Goal: Task Accomplishment & Management: Manage account settings

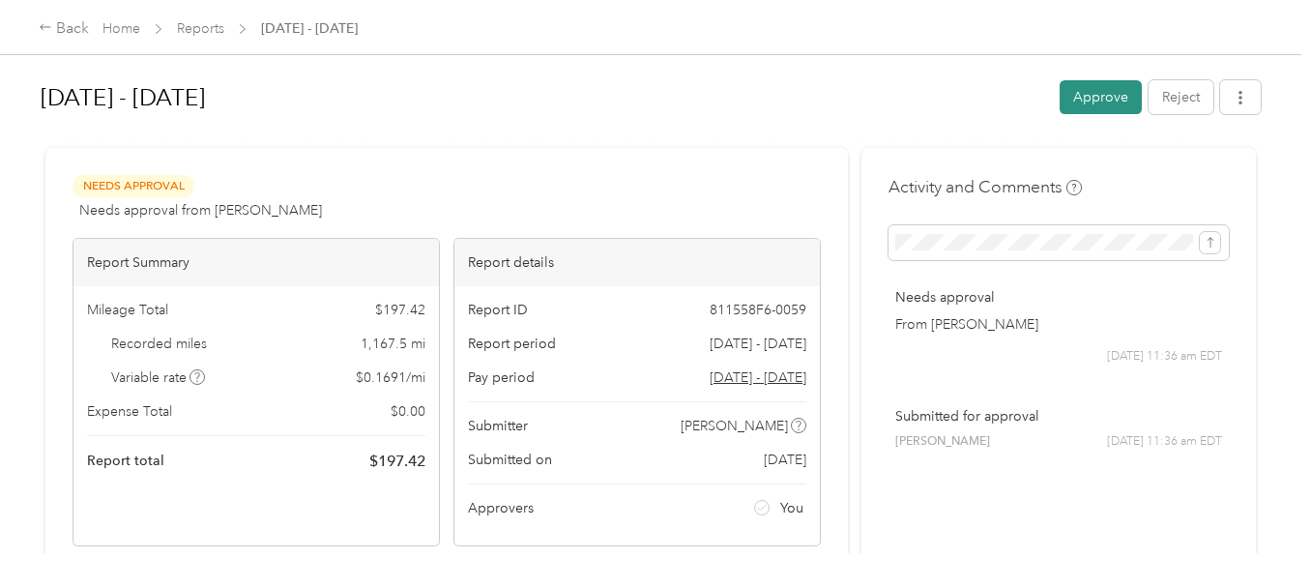
click at [1100, 94] on button "Approve" at bounding box center [1101, 97] width 82 height 34
click at [1084, 99] on button "Approve" at bounding box center [1101, 97] width 82 height 34
click at [1090, 90] on button "Approve" at bounding box center [1101, 97] width 82 height 34
